Goal: Navigation & Orientation: Find specific page/section

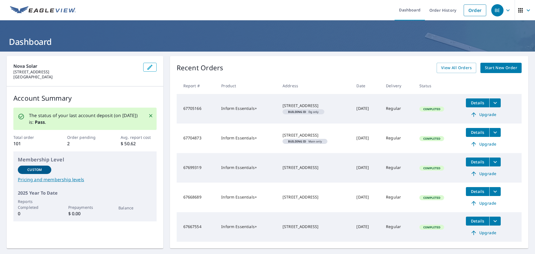
click at [525, 9] on icon "button" at bounding box center [528, 10] width 7 height 7
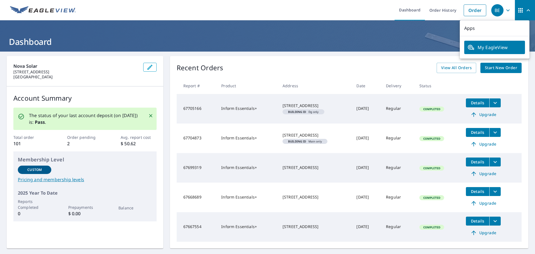
click at [494, 50] on span "My EagleView" at bounding box center [494, 47] width 54 height 7
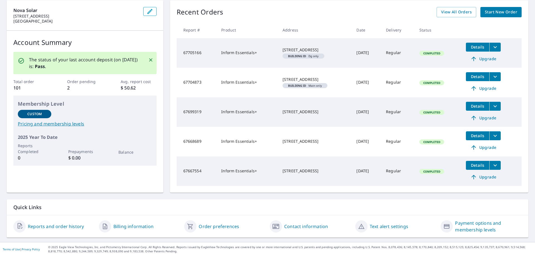
scroll to position [58, 0]
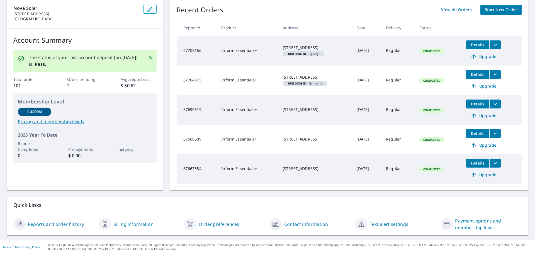
click at [142, 226] on link "Billing information" at bounding box center [133, 224] width 40 height 7
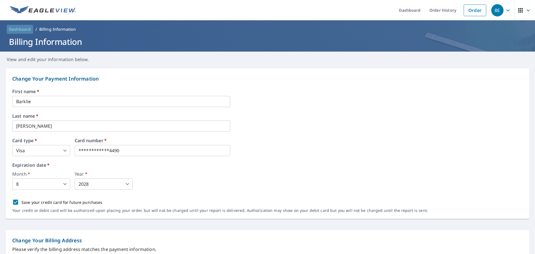
click at [23, 29] on span "Dashboard" at bounding box center [20, 29] width 22 height 6
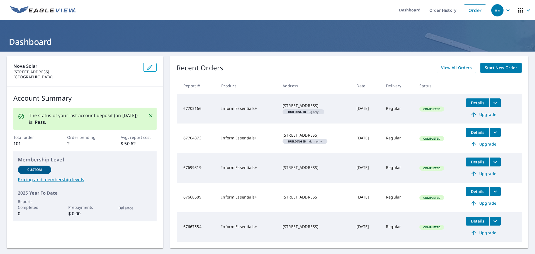
click at [527, 13] on icon "button" at bounding box center [528, 10] width 7 height 7
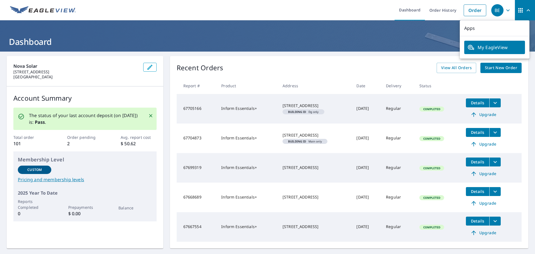
click at [362, 52] on div "Nova Solar 3305 Dye Dr Falls Church, VA 22042 Account Summary The status of you…" at bounding box center [267, 175] width 535 height 246
